Goal: Navigation & Orientation: Find specific page/section

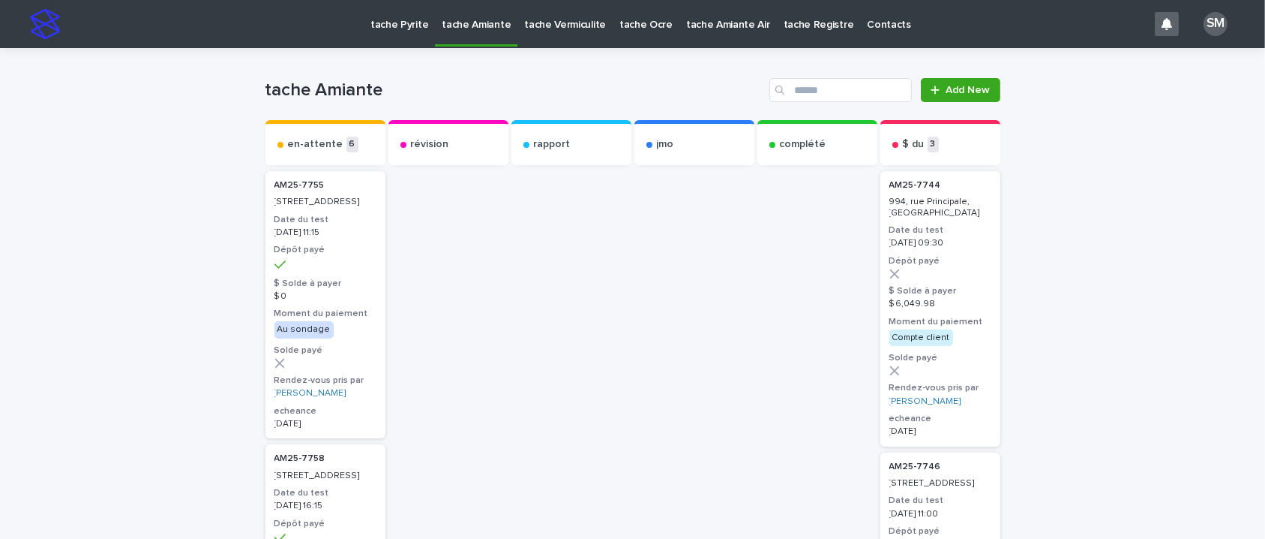
click at [400, 32] on link "tache Pyrite" at bounding box center [399, 23] width 71 height 47
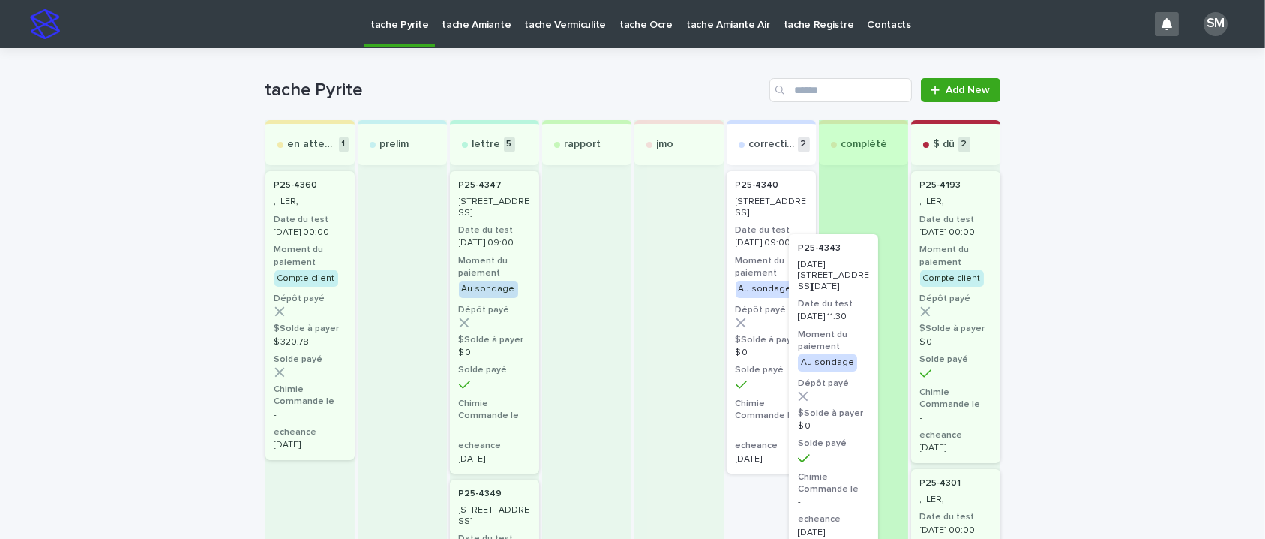
drag, startPoint x: 751, startPoint y: 527, endPoint x: 846, endPoint y: 222, distance: 319.1
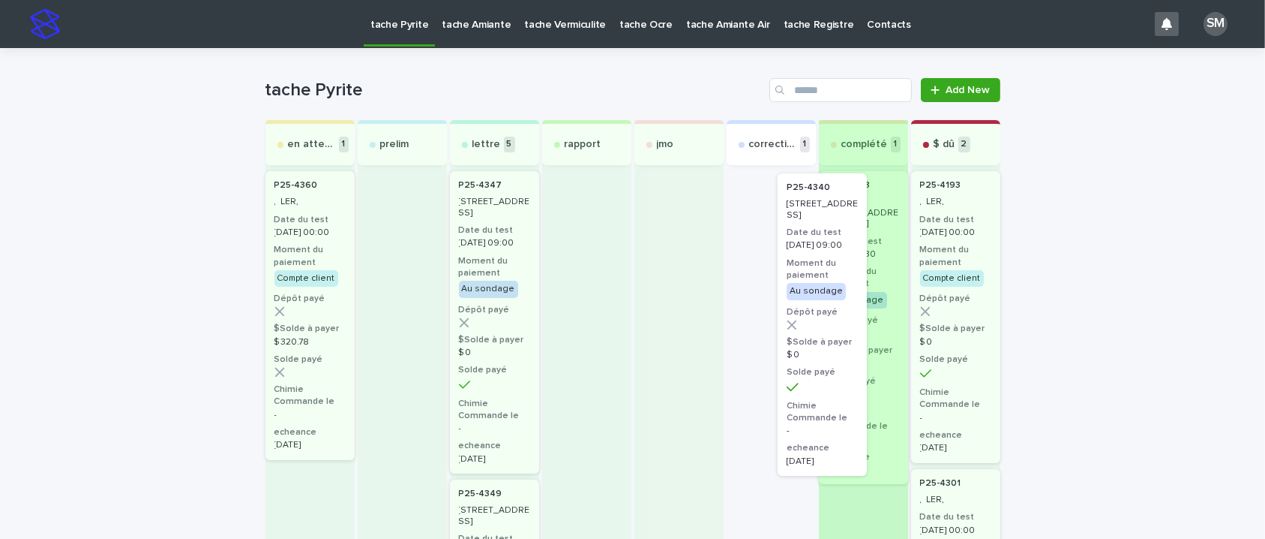
drag, startPoint x: 770, startPoint y: 236, endPoint x: 851, endPoint y: 242, distance: 80.4
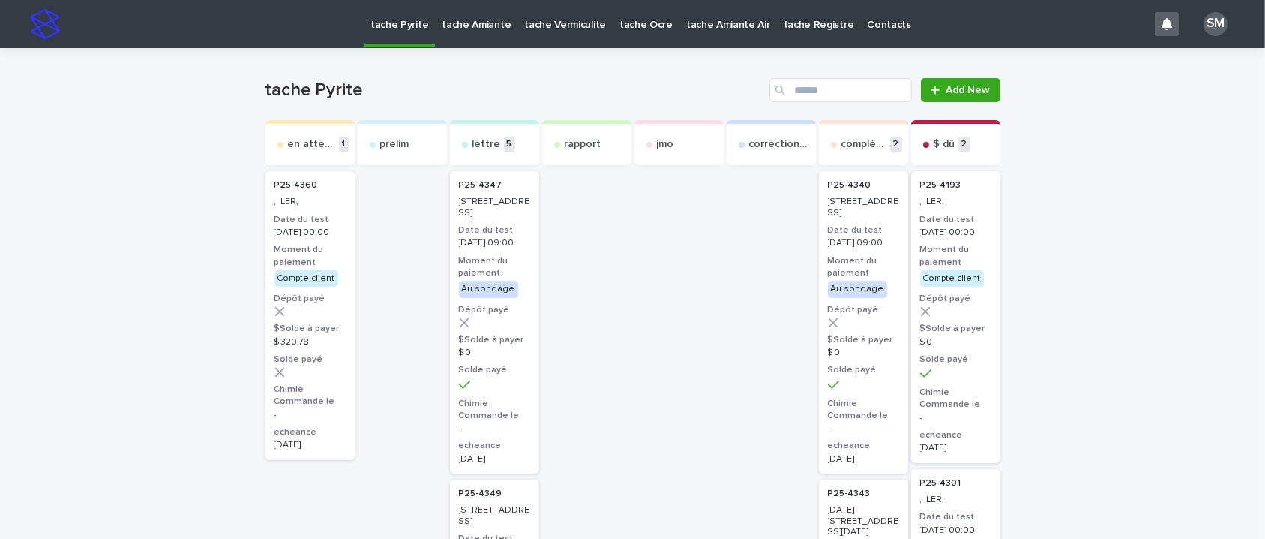
click at [453, 28] on p "tache Amiante" at bounding box center [476, 16] width 69 height 32
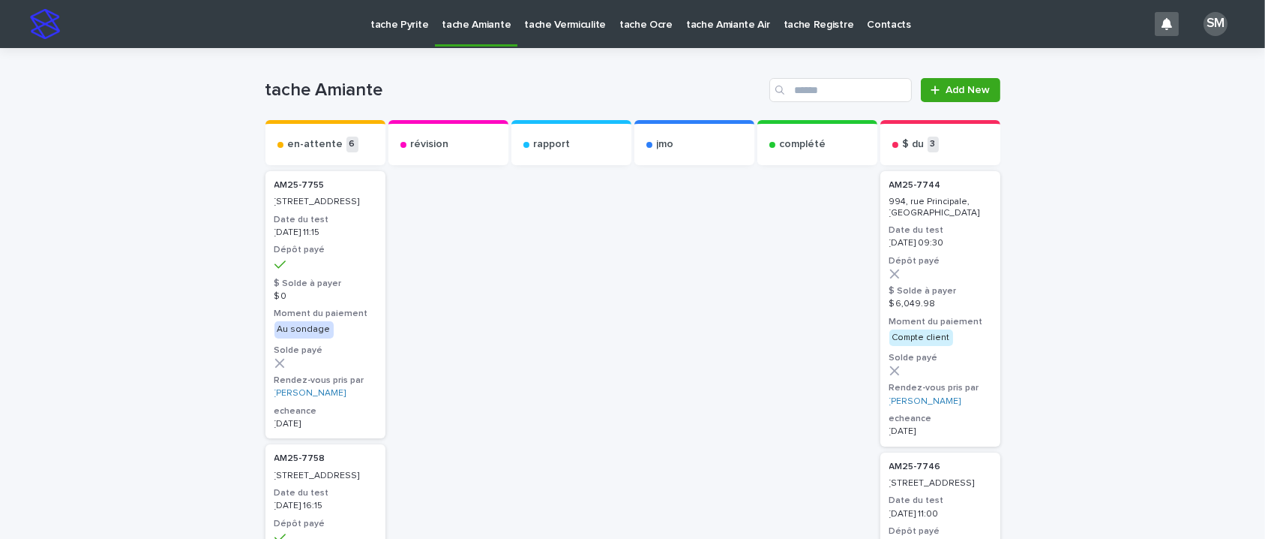
click at [545, 26] on p "tache Vermiculite" at bounding box center [565, 16] width 82 height 32
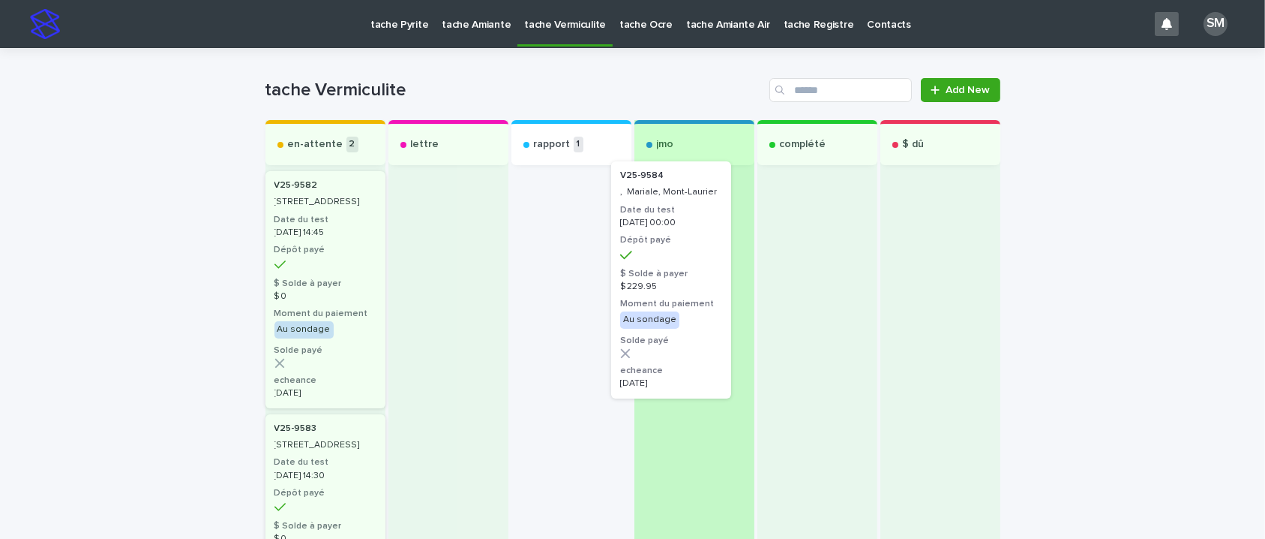
drag, startPoint x: 560, startPoint y: 250, endPoint x: 692, endPoint y: 236, distance: 132.7
click at [692, 236] on div "en-attente 2 V25-[STREET_ADDRESS] Date du test [DATE] 14:45 Dépôt payé $ Solde …" at bounding box center [633, 425] width 735 height 611
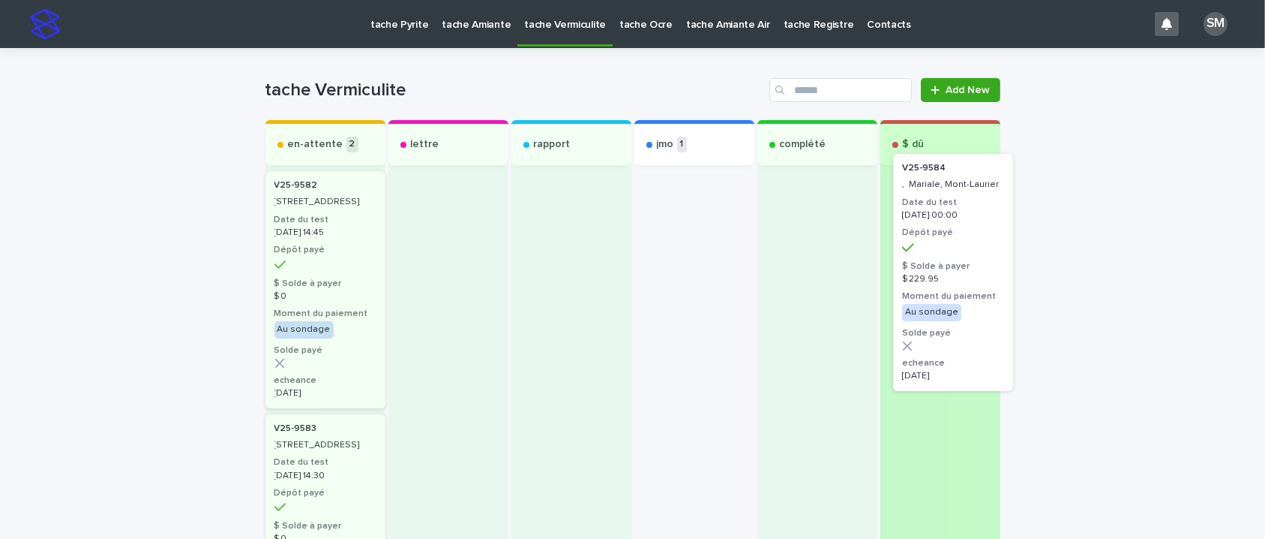
drag, startPoint x: 668, startPoint y: 281, endPoint x: 940, endPoint y: 263, distance: 272.9
click at [920, 263] on div "en-attente 2 V25-[STREET_ADDRESS] Date du test [DATE] 14:45 Dépôt payé $ Solde …" at bounding box center [633, 425] width 735 height 611
